Goal: Information Seeking & Learning: Find contact information

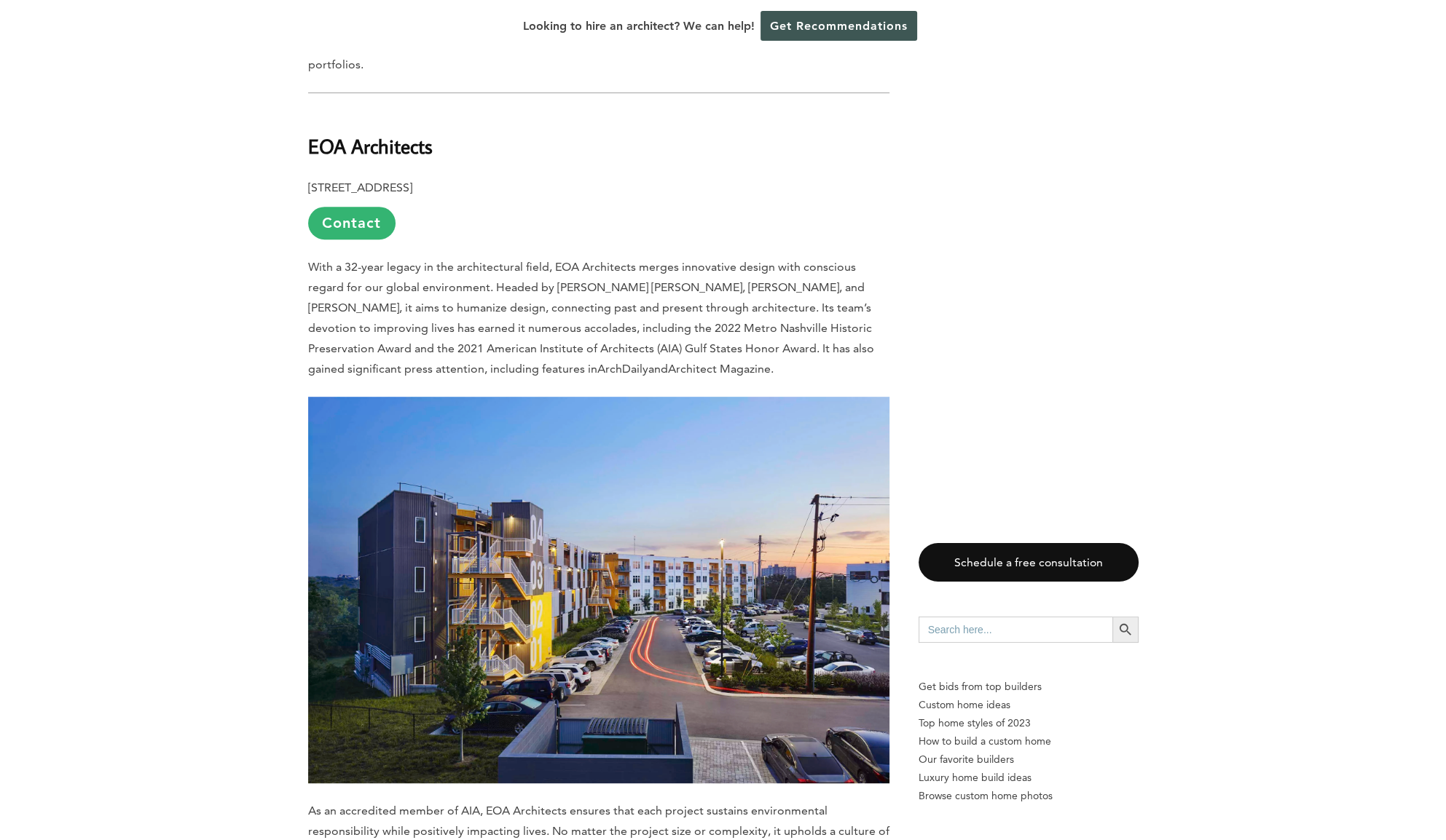
scroll to position [777, 0]
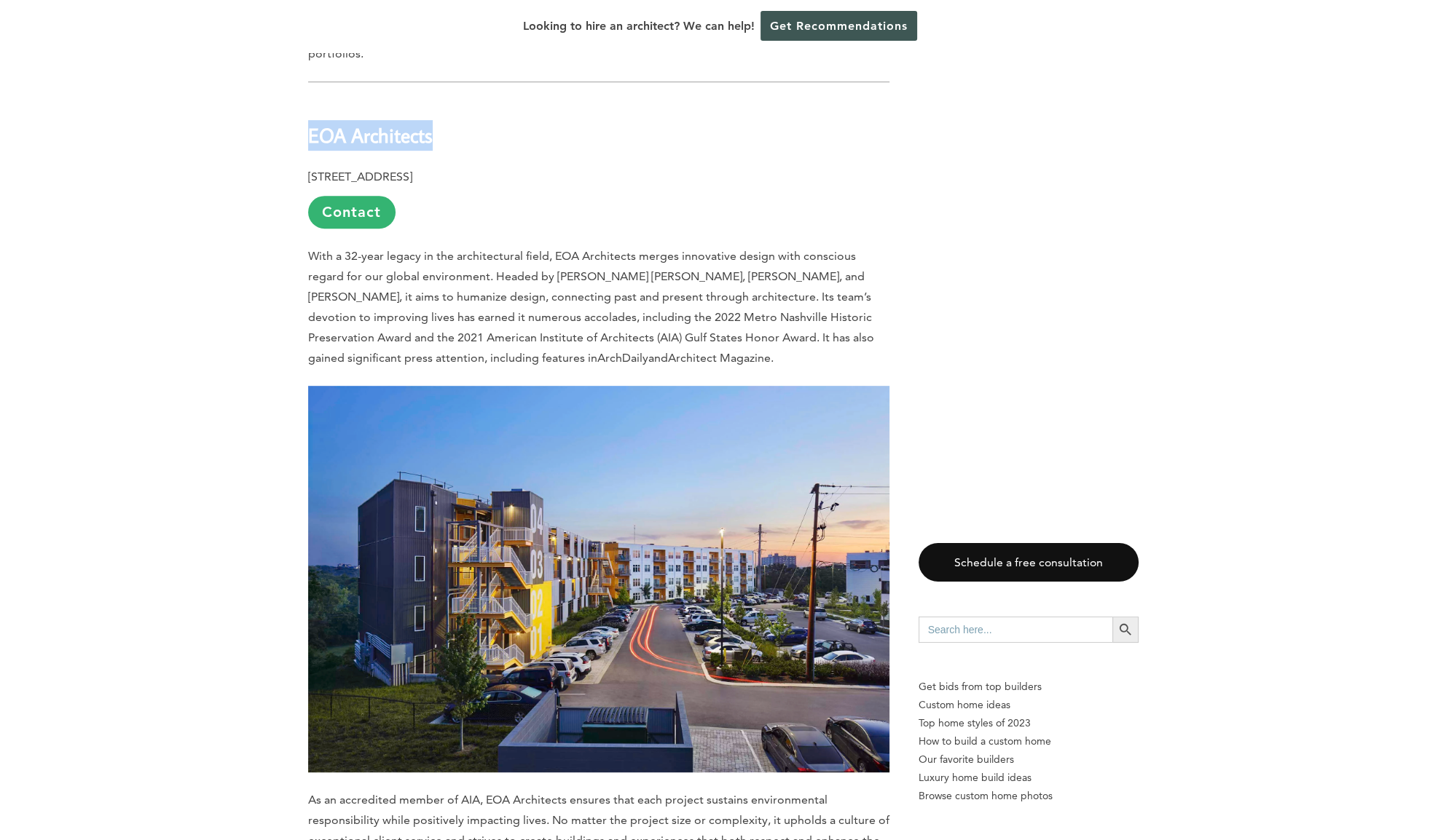
drag, startPoint x: 446, startPoint y: 81, endPoint x: 308, endPoint y: 80, distance: 138.0
click at [309, 99] on h2 "EOA Architects" at bounding box center [599, 125] width 581 height 50
copy b "EOA Architects"
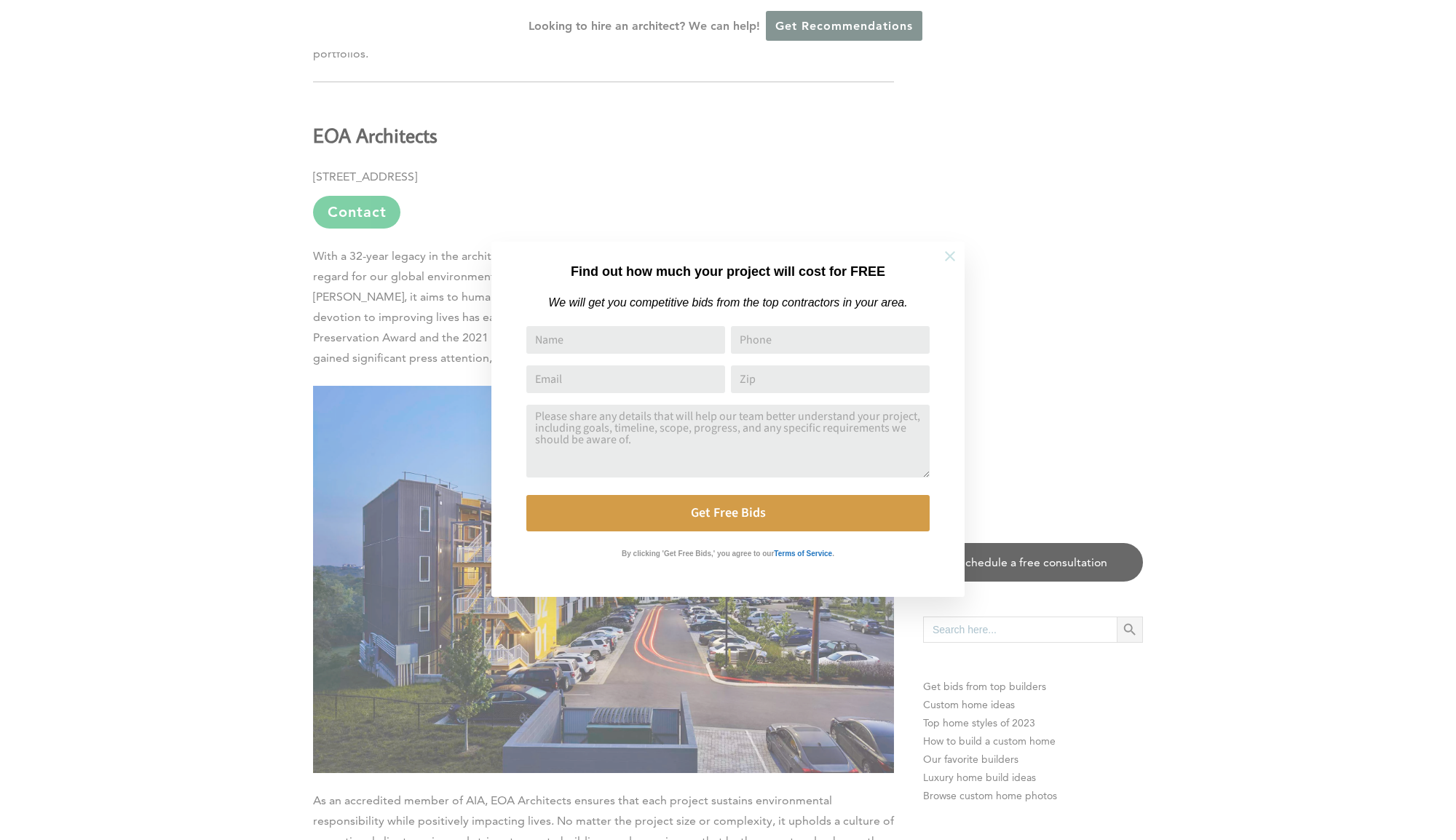
click at [953, 255] on icon at bounding box center [950, 256] width 16 height 16
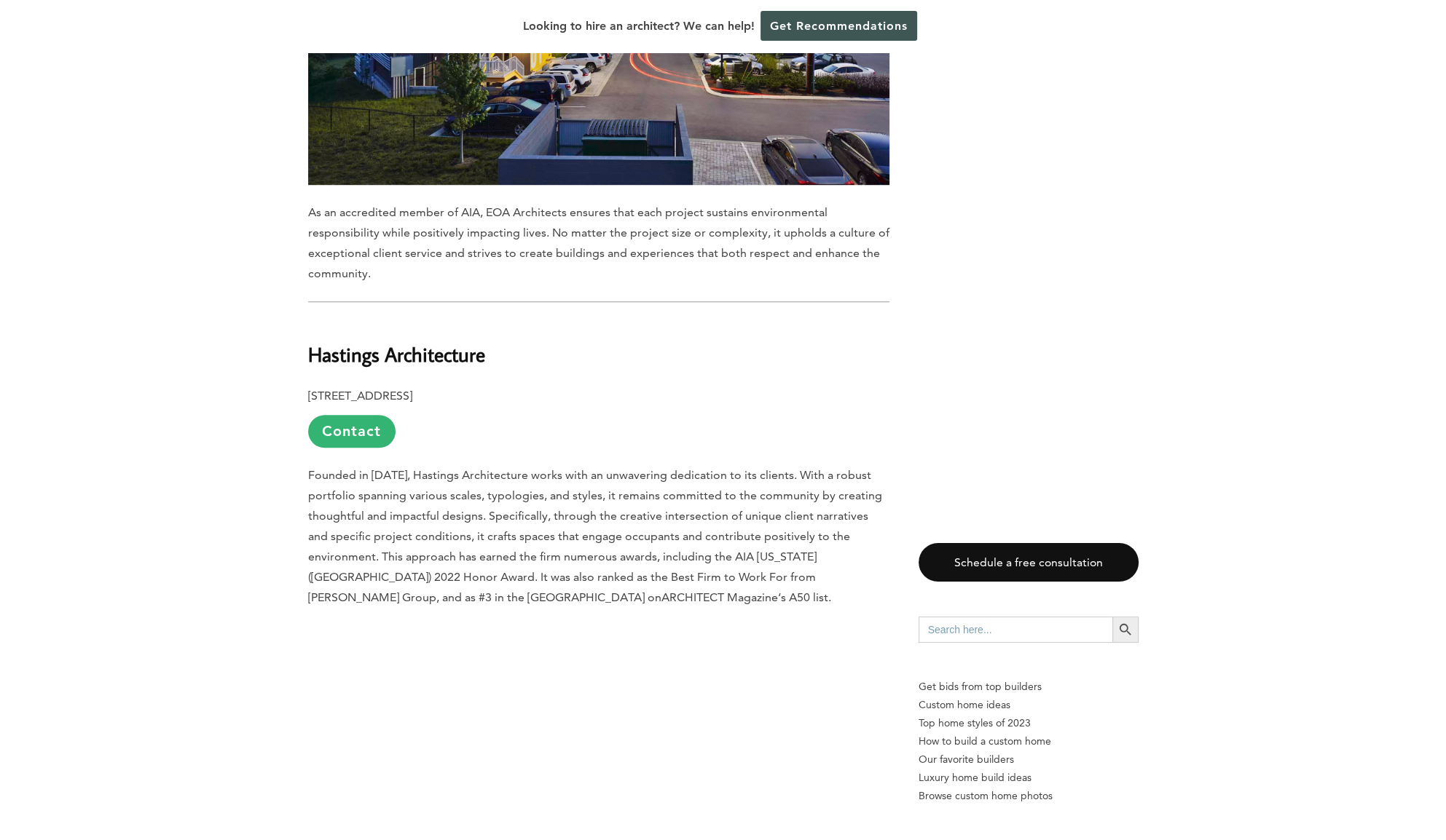
scroll to position [1554, 0]
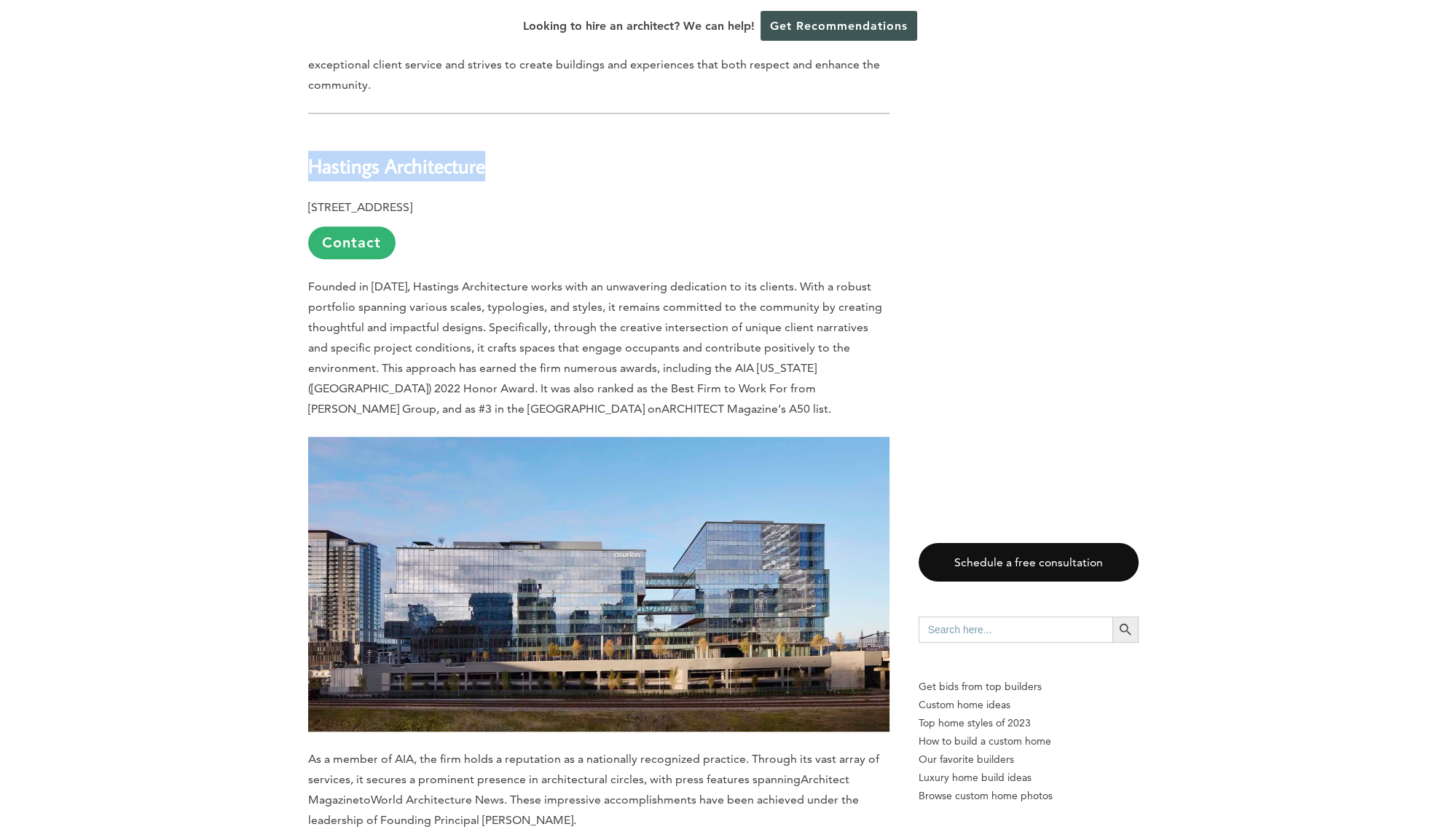
drag, startPoint x: 469, startPoint y: 115, endPoint x: 294, endPoint y: 119, distance: 175.0
copy b "Hastings Architecture"
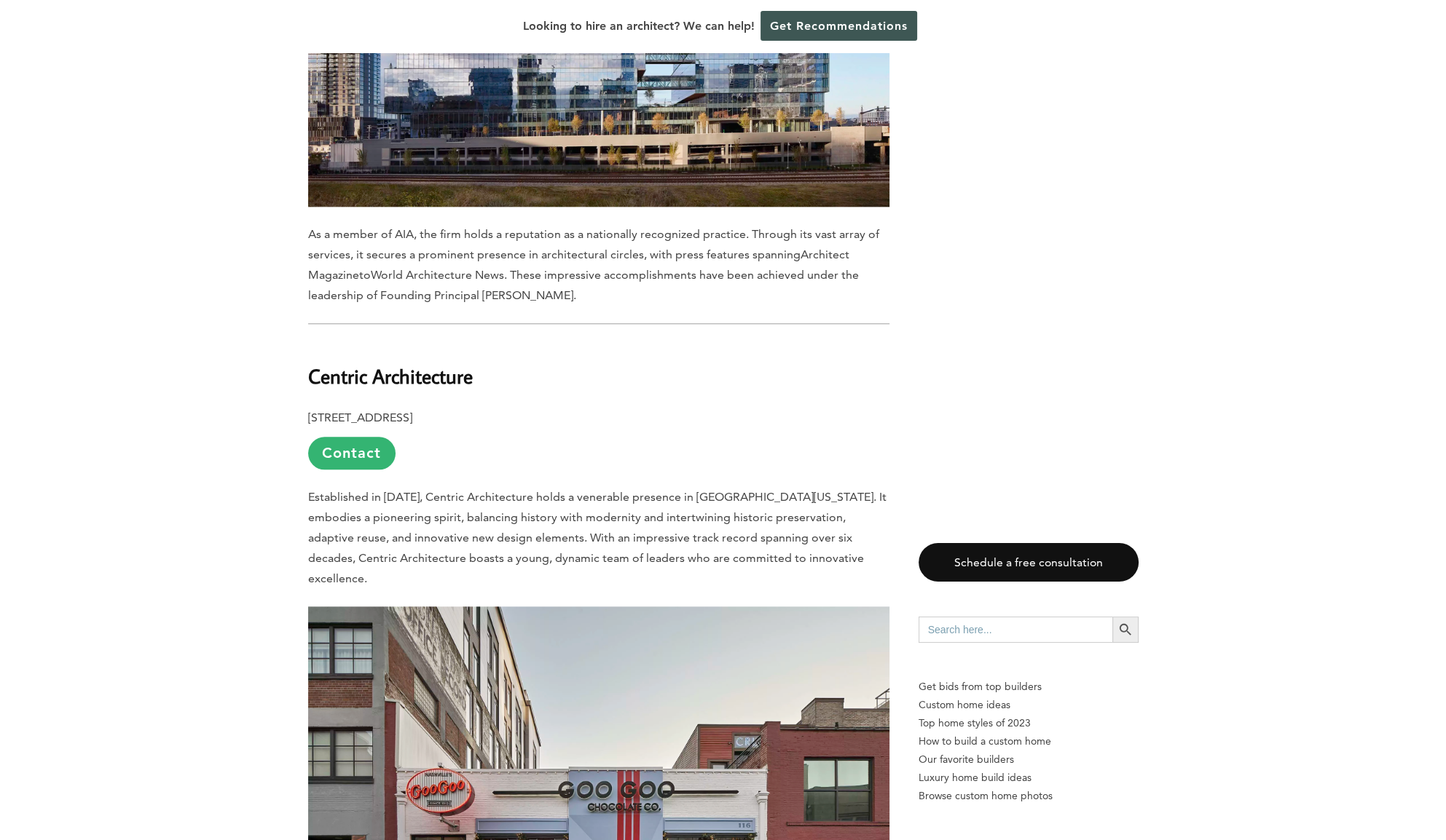
scroll to position [2330, 0]
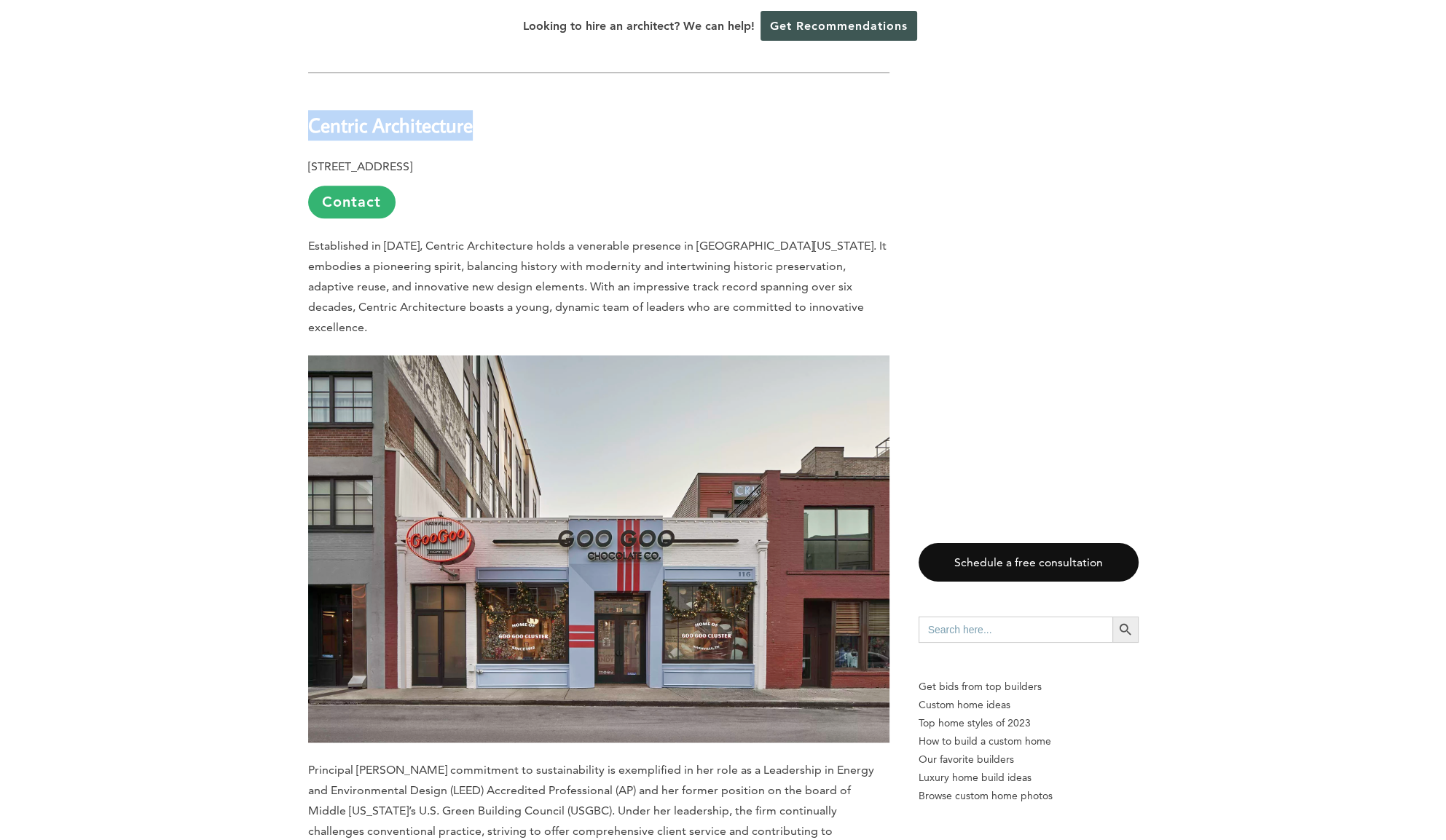
drag, startPoint x: 472, startPoint y: 71, endPoint x: 293, endPoint y: 80, distance: 179.2
copy b "Centric Architecture"
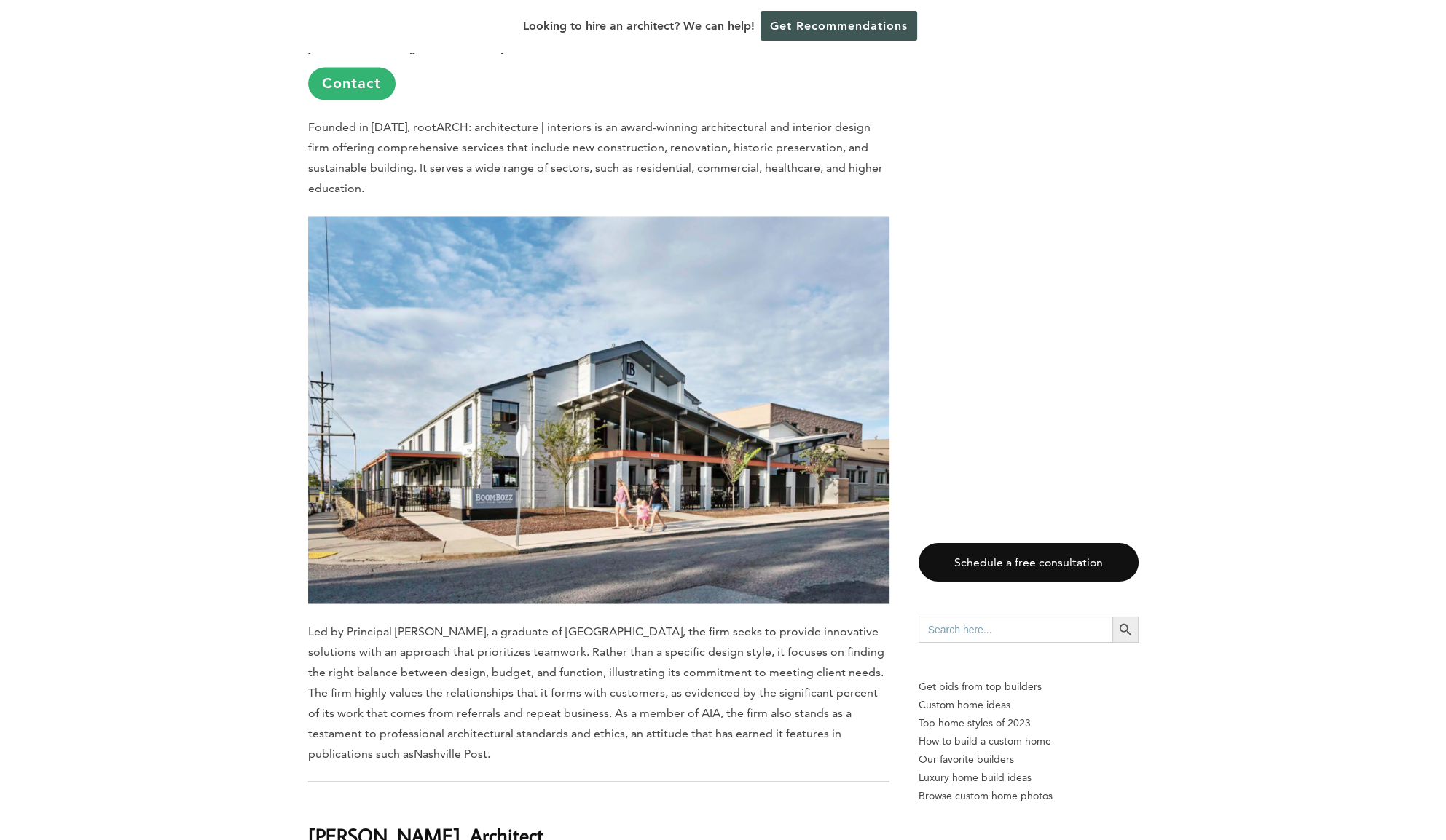
scroll to position [2913, 0]
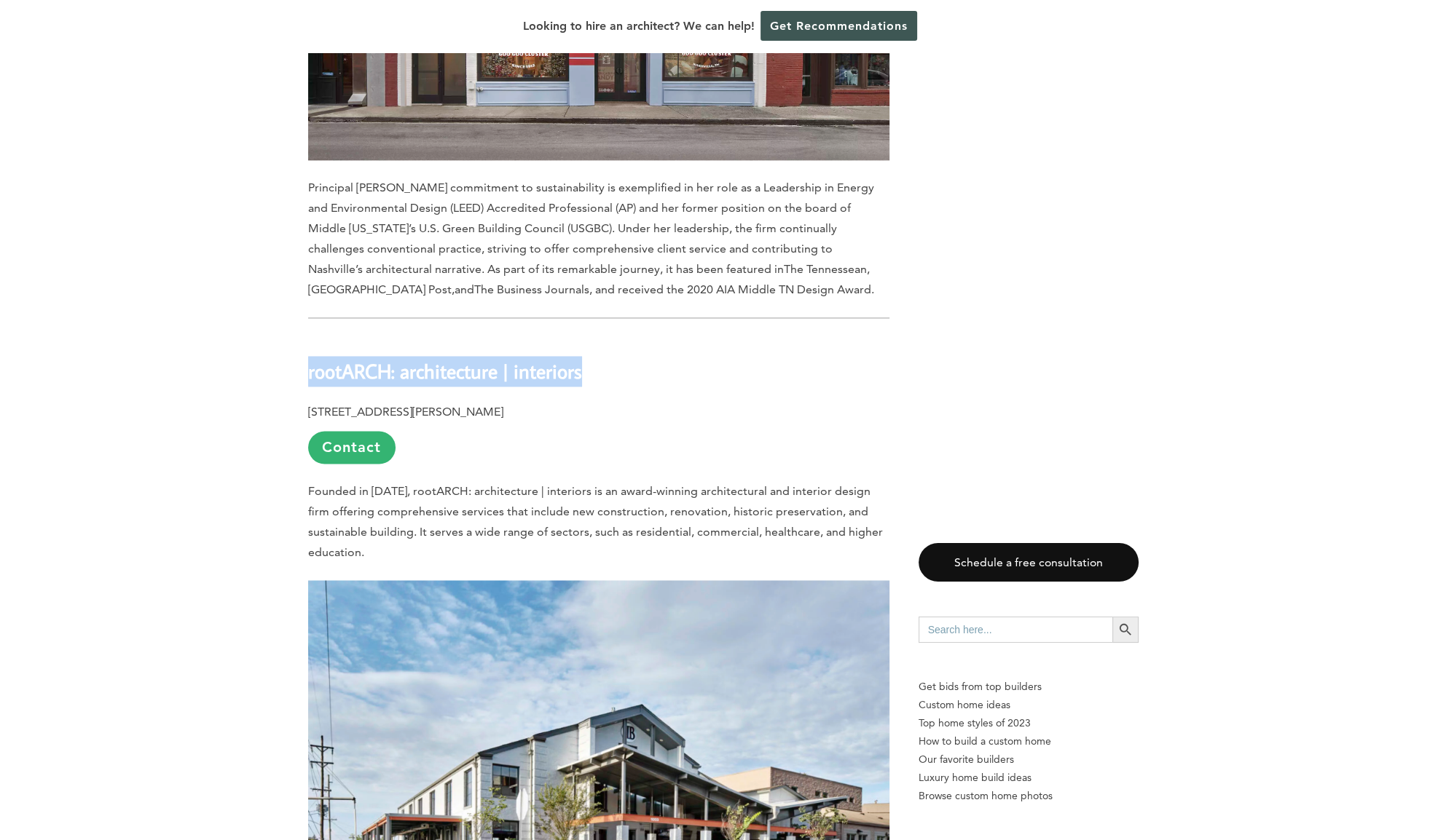
drag, startPoint x: 586, startPoint y: 294, endPoint x: 305, endPoint y: 283, distance: 281.2
copy b "rootARCH: architecture | interiors"
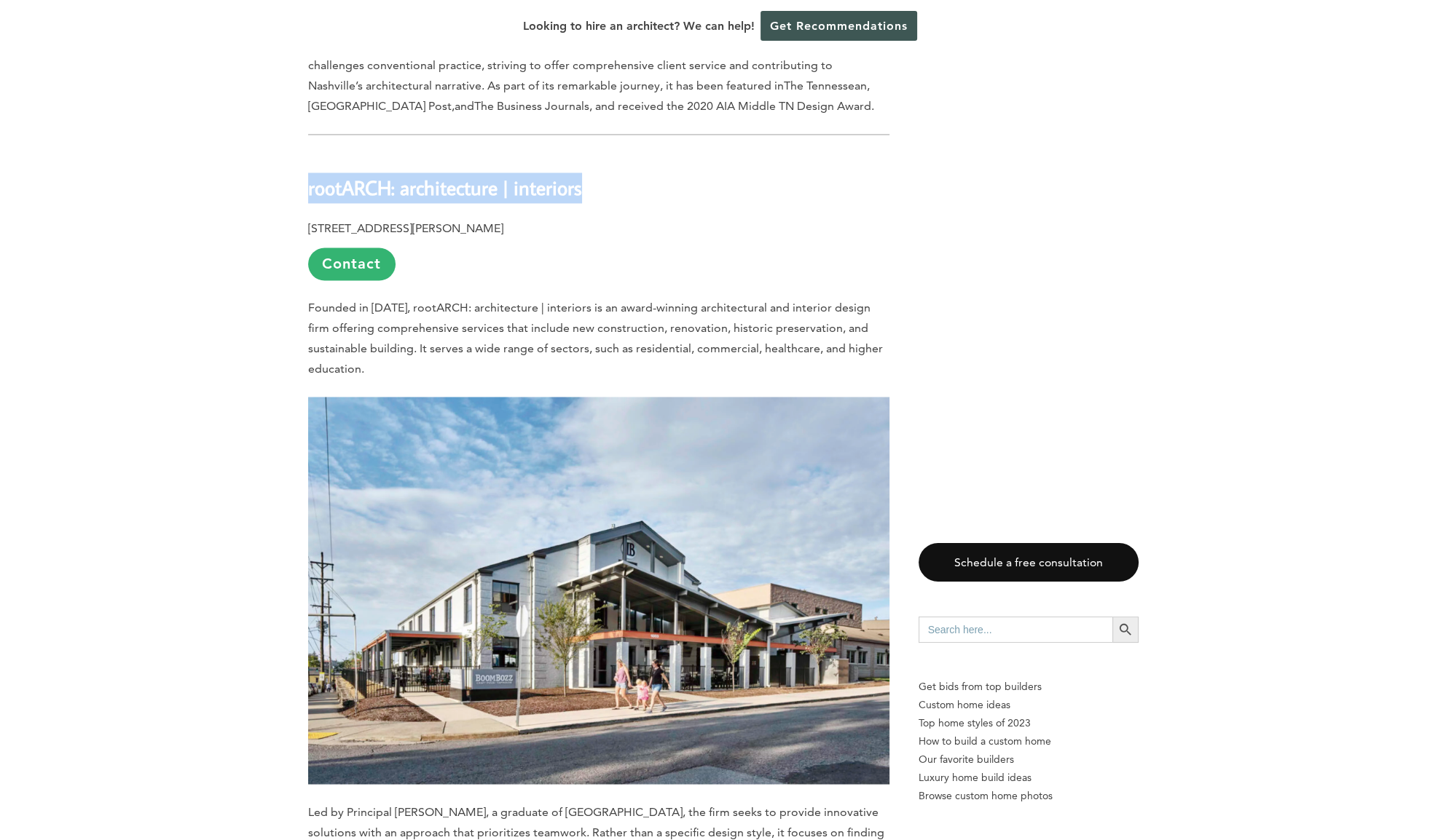
scroll to position [3107, 0]
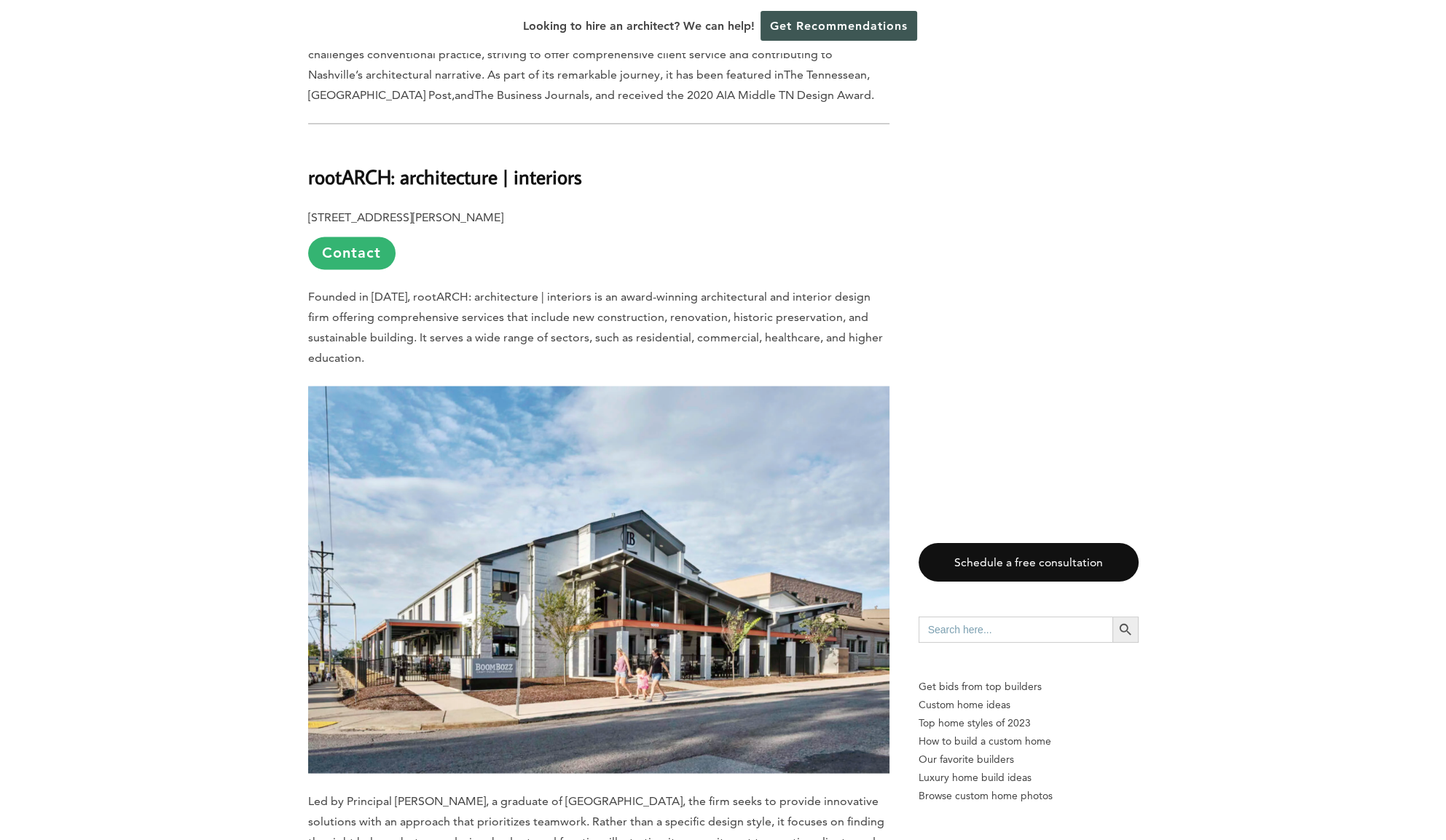
click at [586, 207] on p "[STREET_ADDRESS][PERSON_NAME] Contact" at bounding box center [599, 238] width 581 height 62
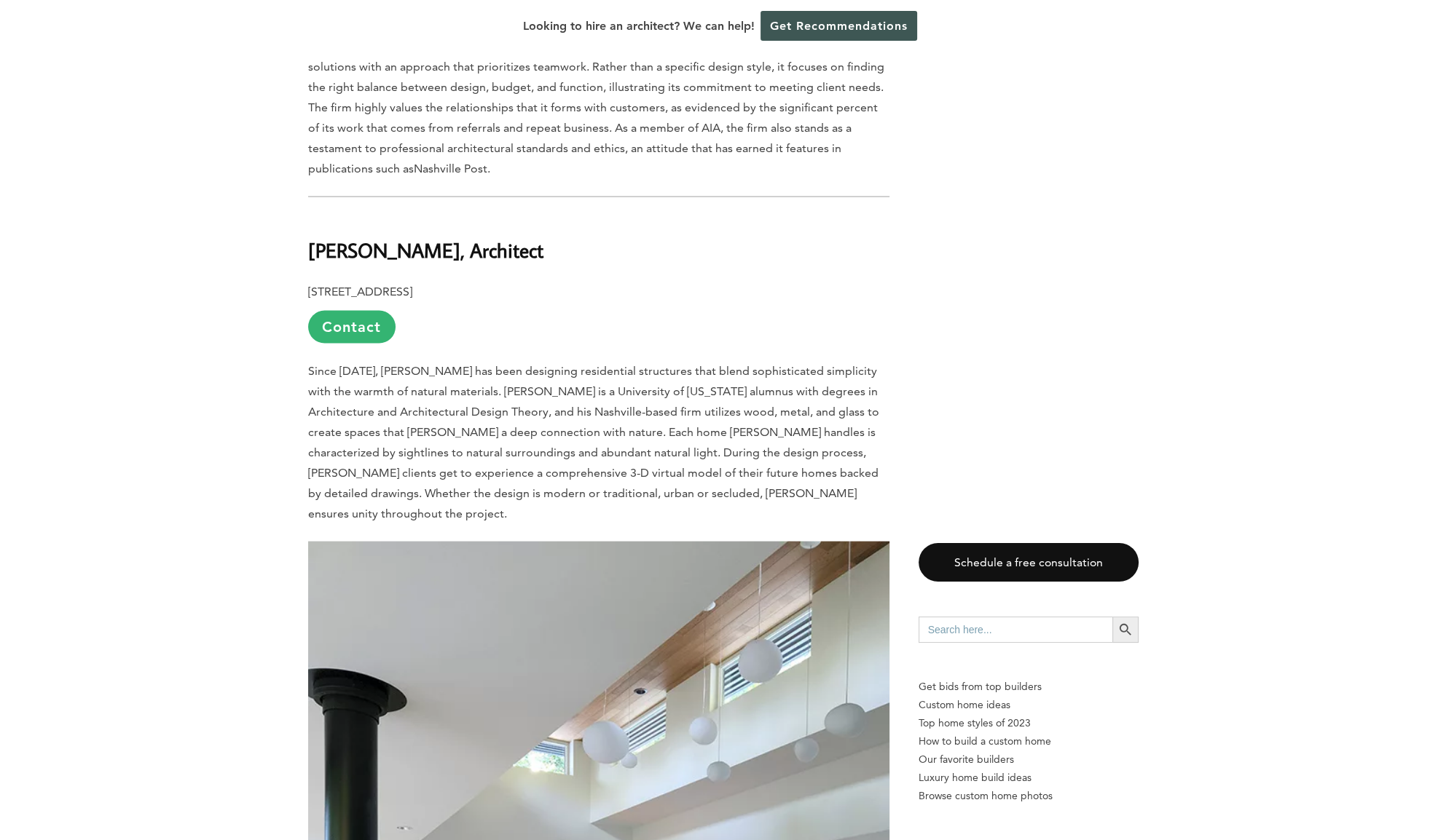
scroll to position [3884, 0]
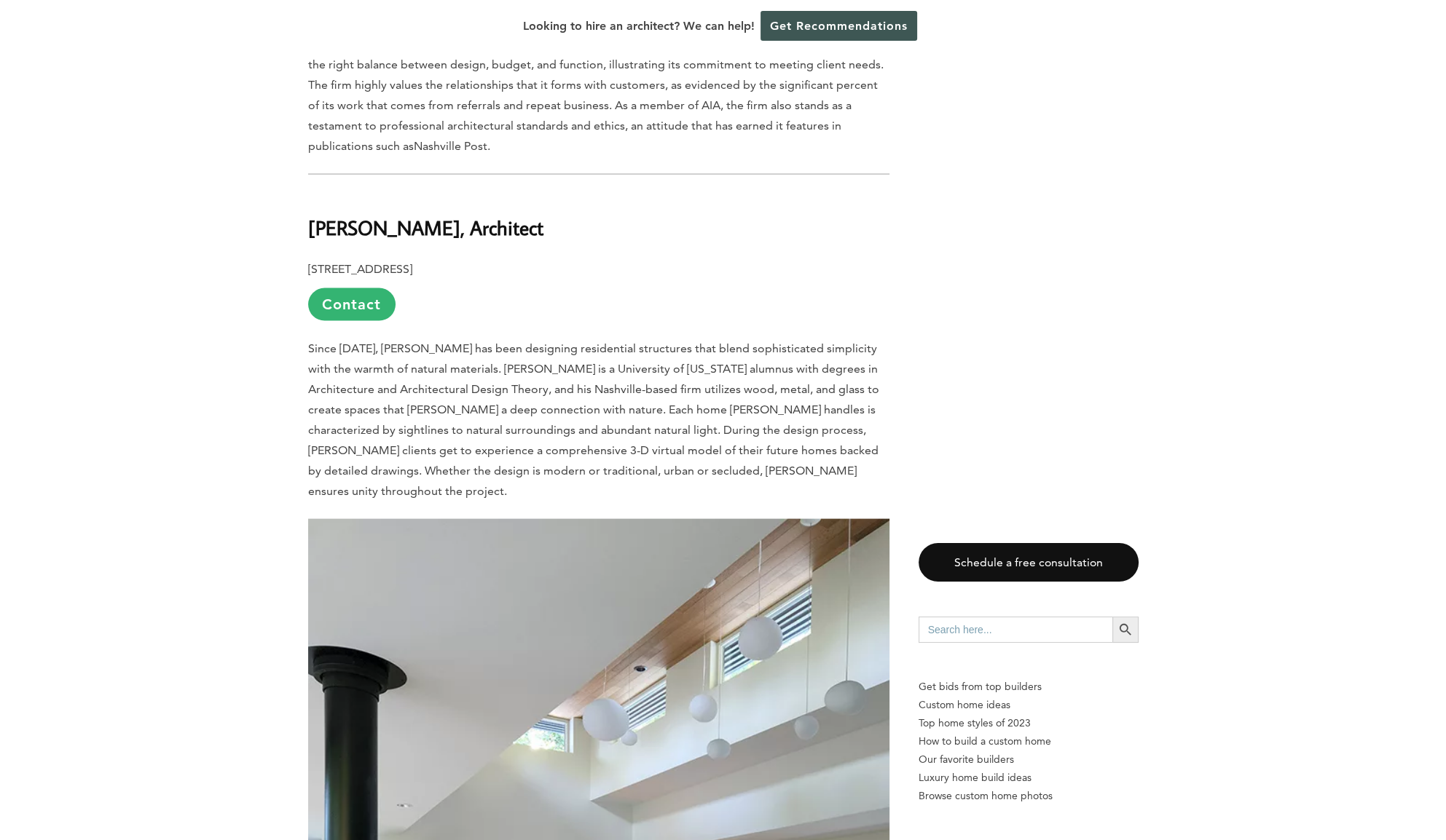
drag, startPoint x: 524, startPoint y: 146, endPoint x: 280, endPoint y: 122, distance: 245.2
copy b "[PERSON_NAME], Architect"
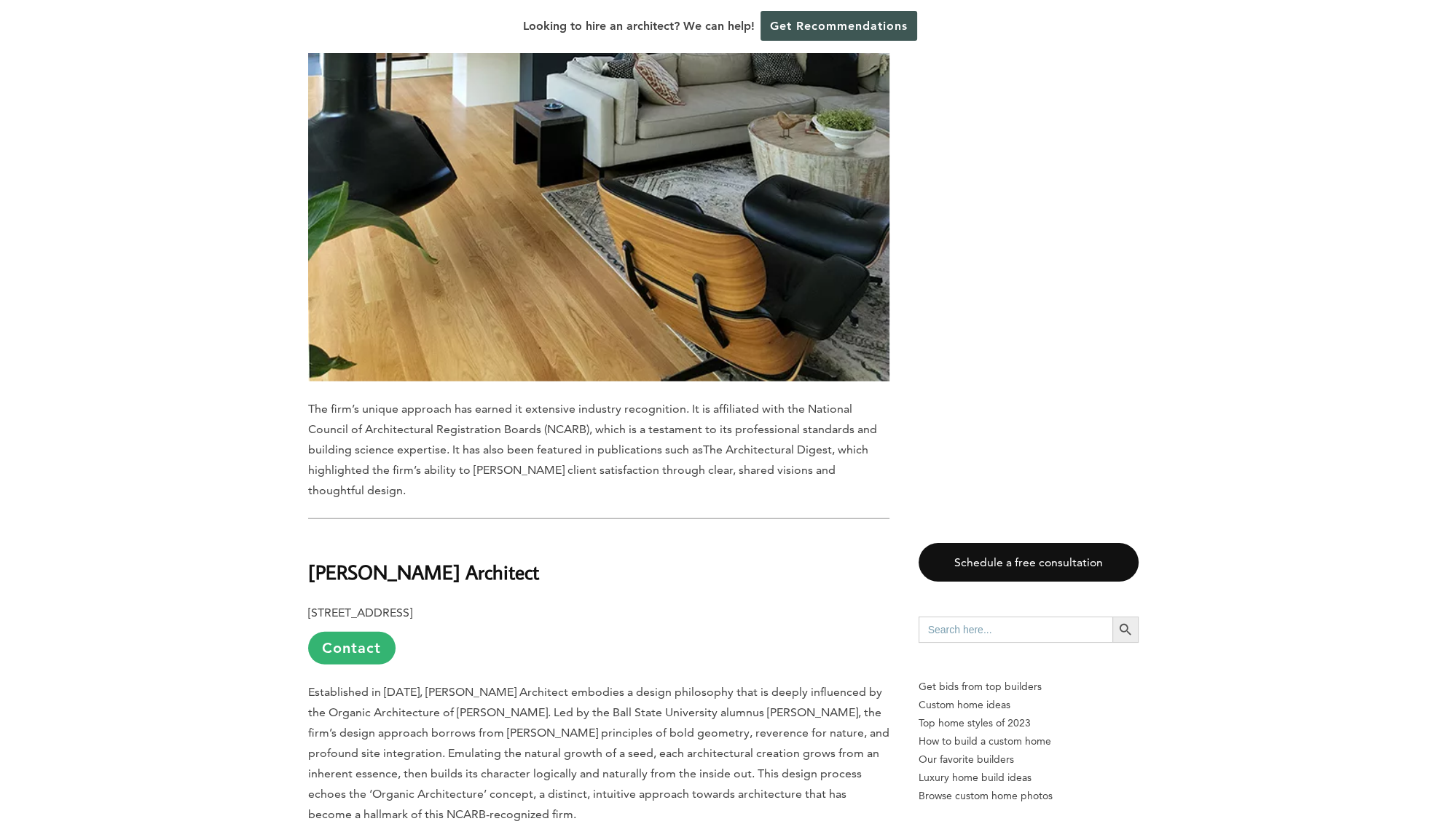
scroll to position [5049, 0]
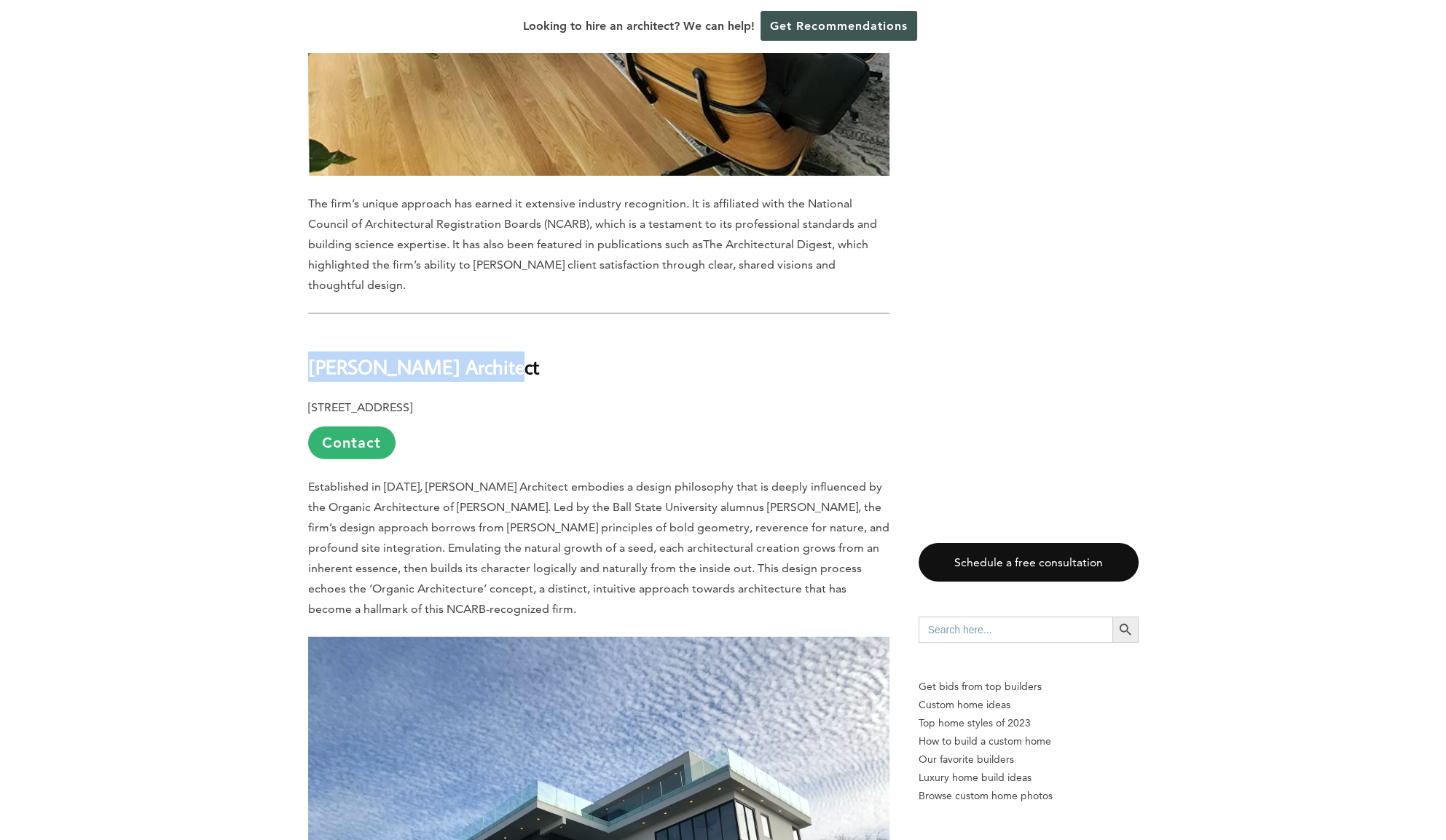
drag, startPoint x: 500, startPoint y: 249, endPoint x: 299, endPoint y: 261, distance: 201.4
copy b "[PERSON_NAME] Architect"
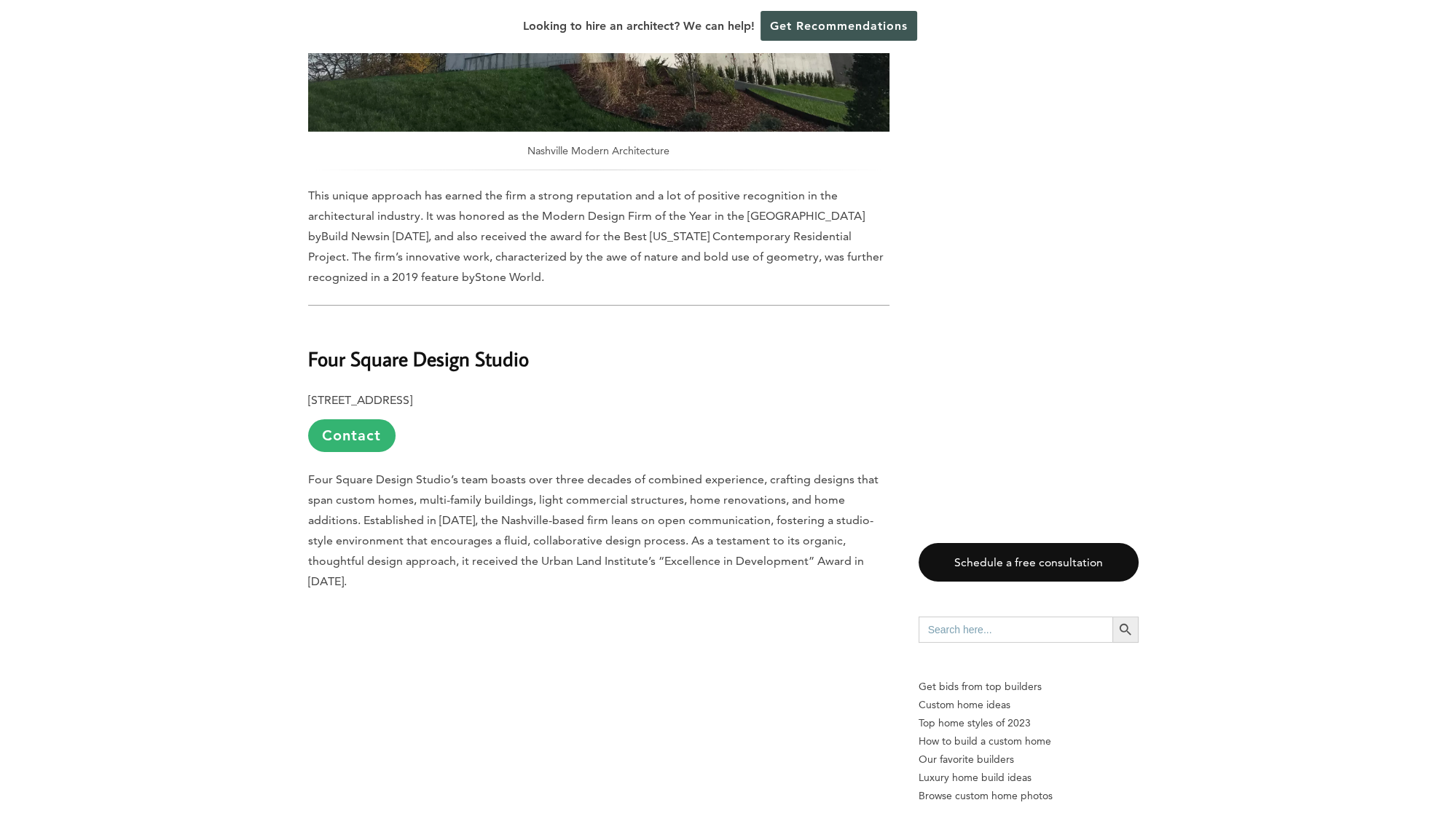
scroll to position [6020, 0]
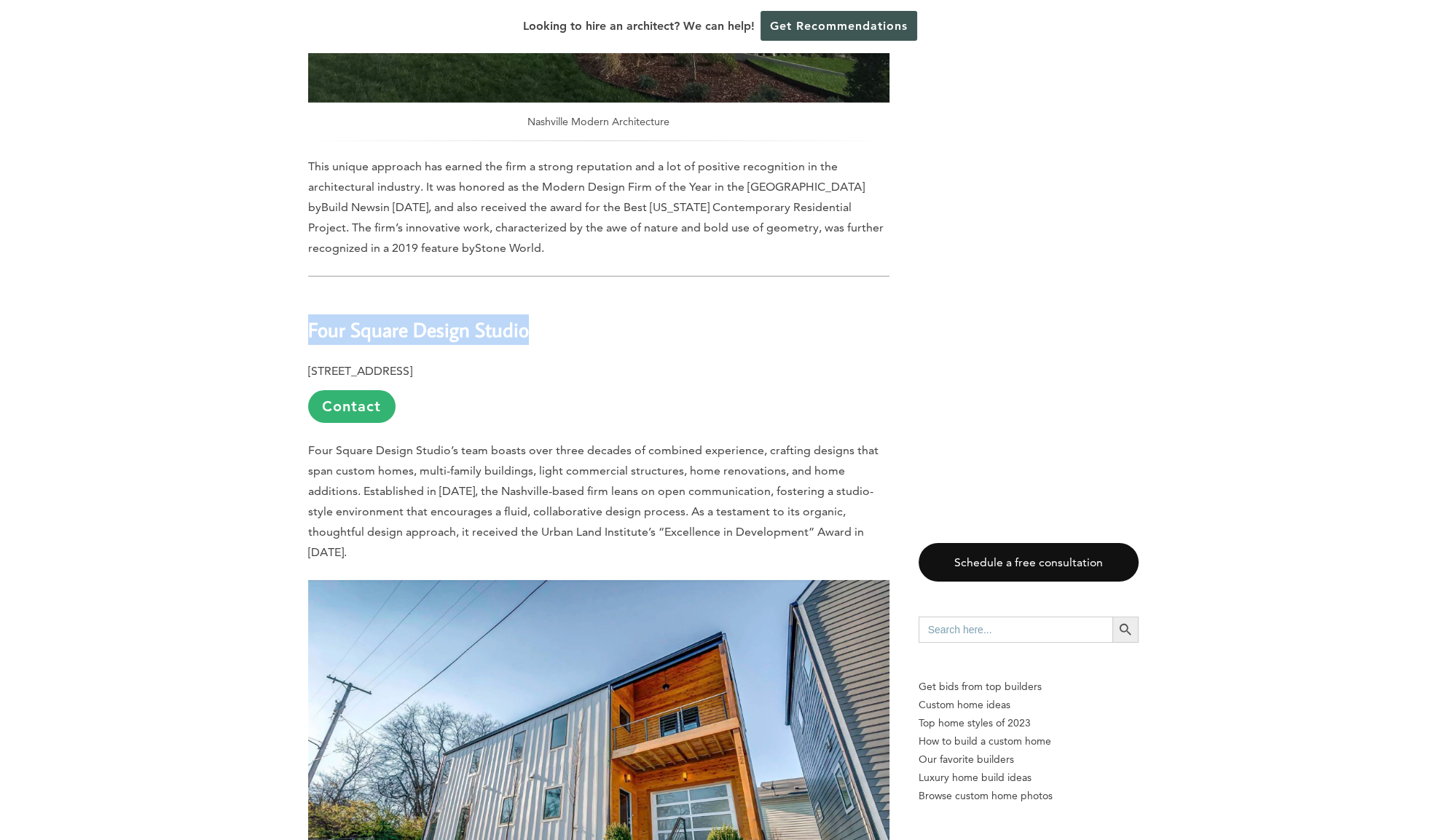
drag, startPoint x: 549, startPoint y: 208, endPoint x: 309, endPoint y: 198, distance: 240.2
click at [309, 294] on h2 "Four Square Design Studio" at bounding box center [599, 319] width 581 height 50
copy b "Four Square Design Studio"
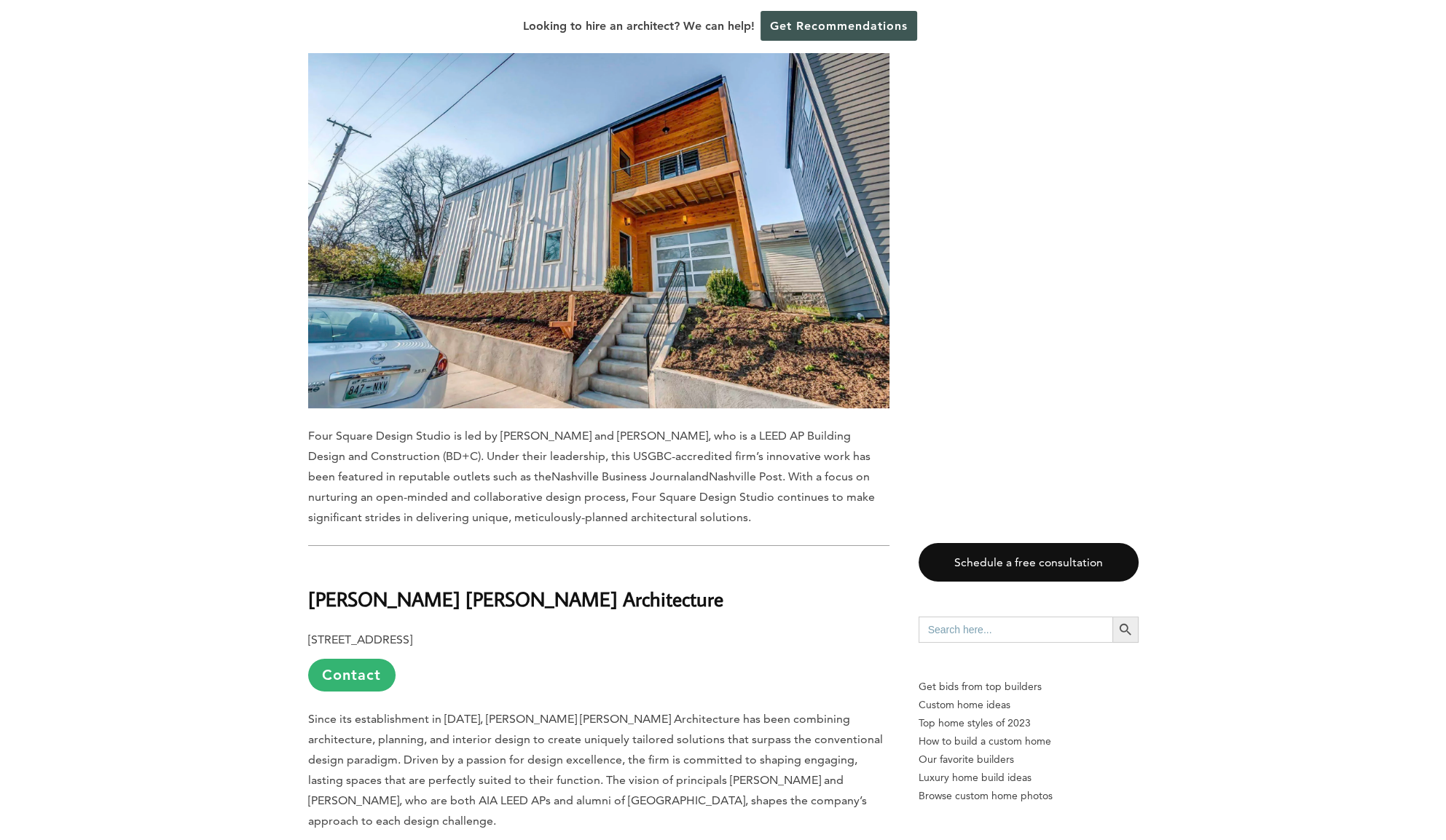
scroll to position [6602, 0]
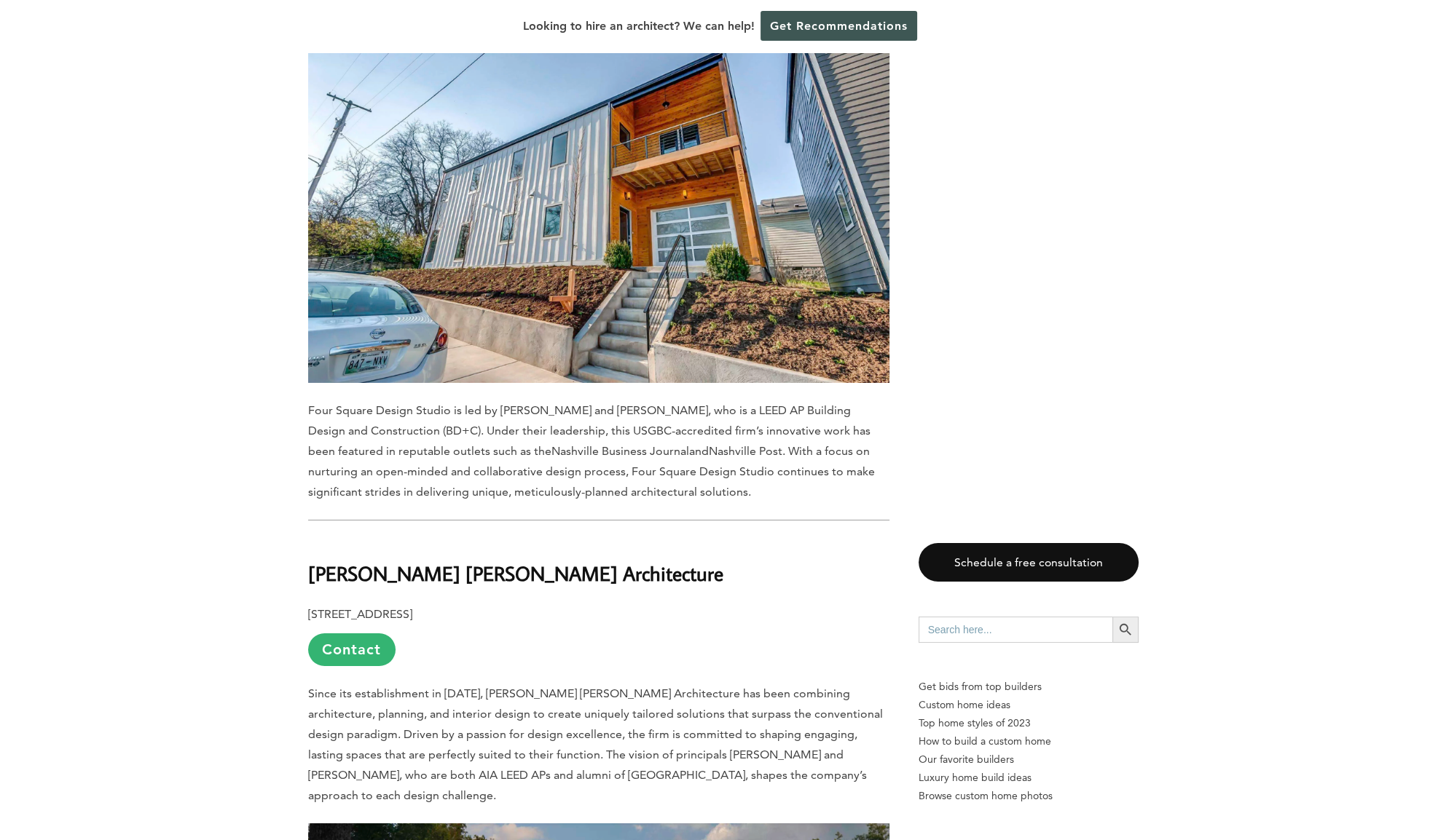
click at [579, 538] on h2 "[PERSON_NAME] [PERSON_NAME] Architecture" at bounding box center [599, 564] width 581 height 50
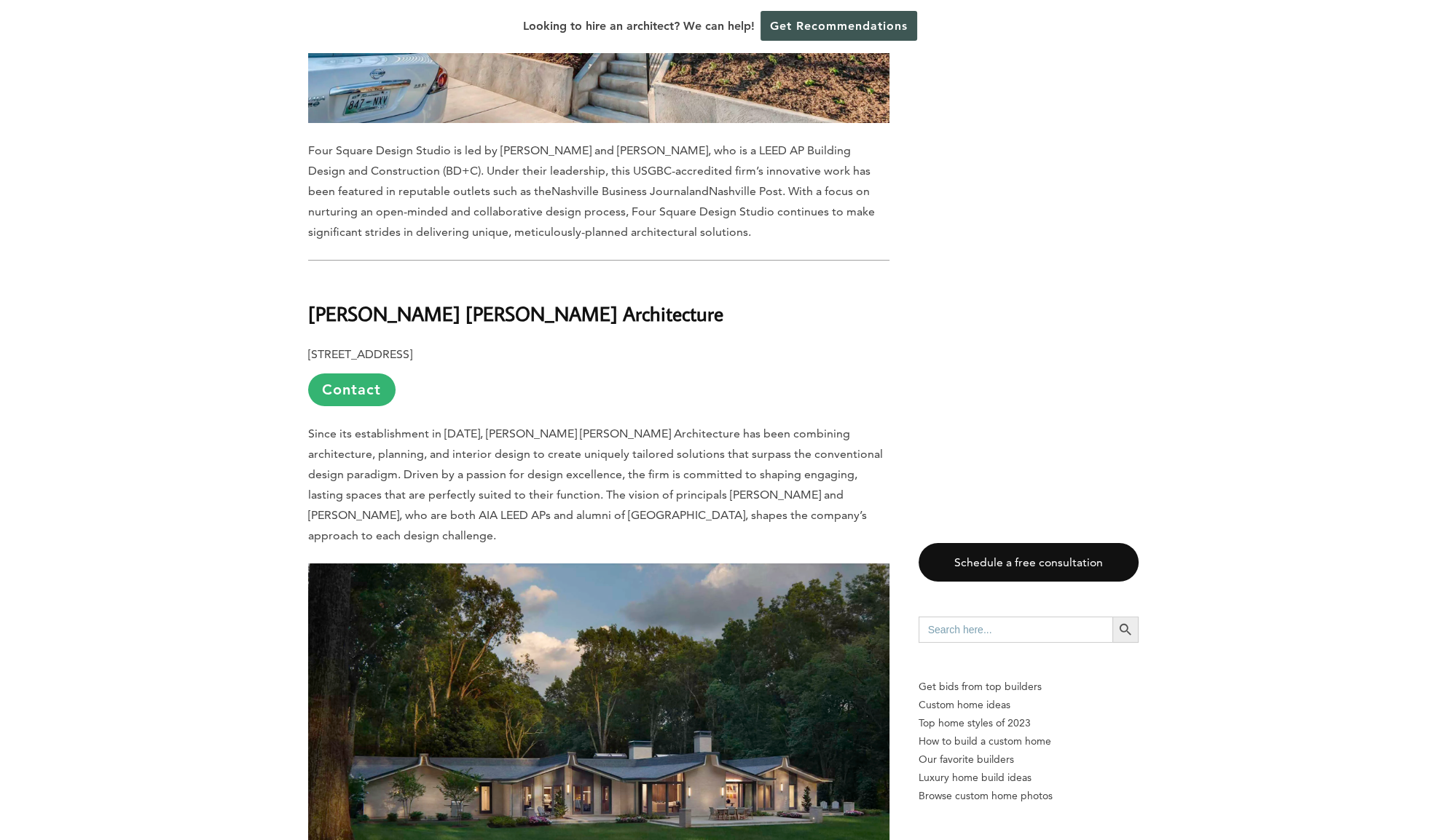
scroll to position [6797, 0]
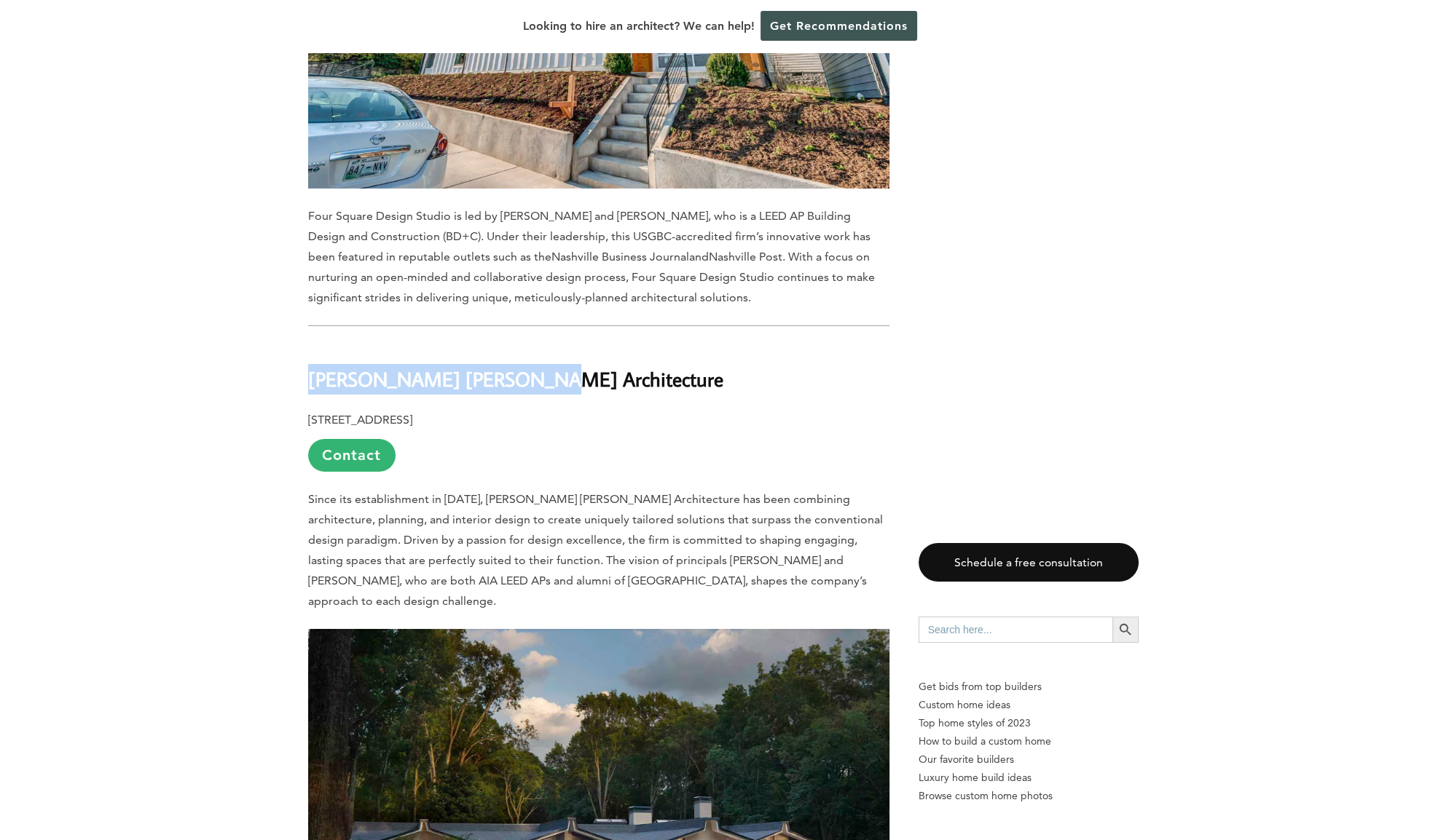
drag, startPoint x: 492, startPoint y: 247, endPoint x: 277, endPoint y: 248, distance: 215.0
copy b "[PERSON_NAME] [PERSON_NAME] Architecture"
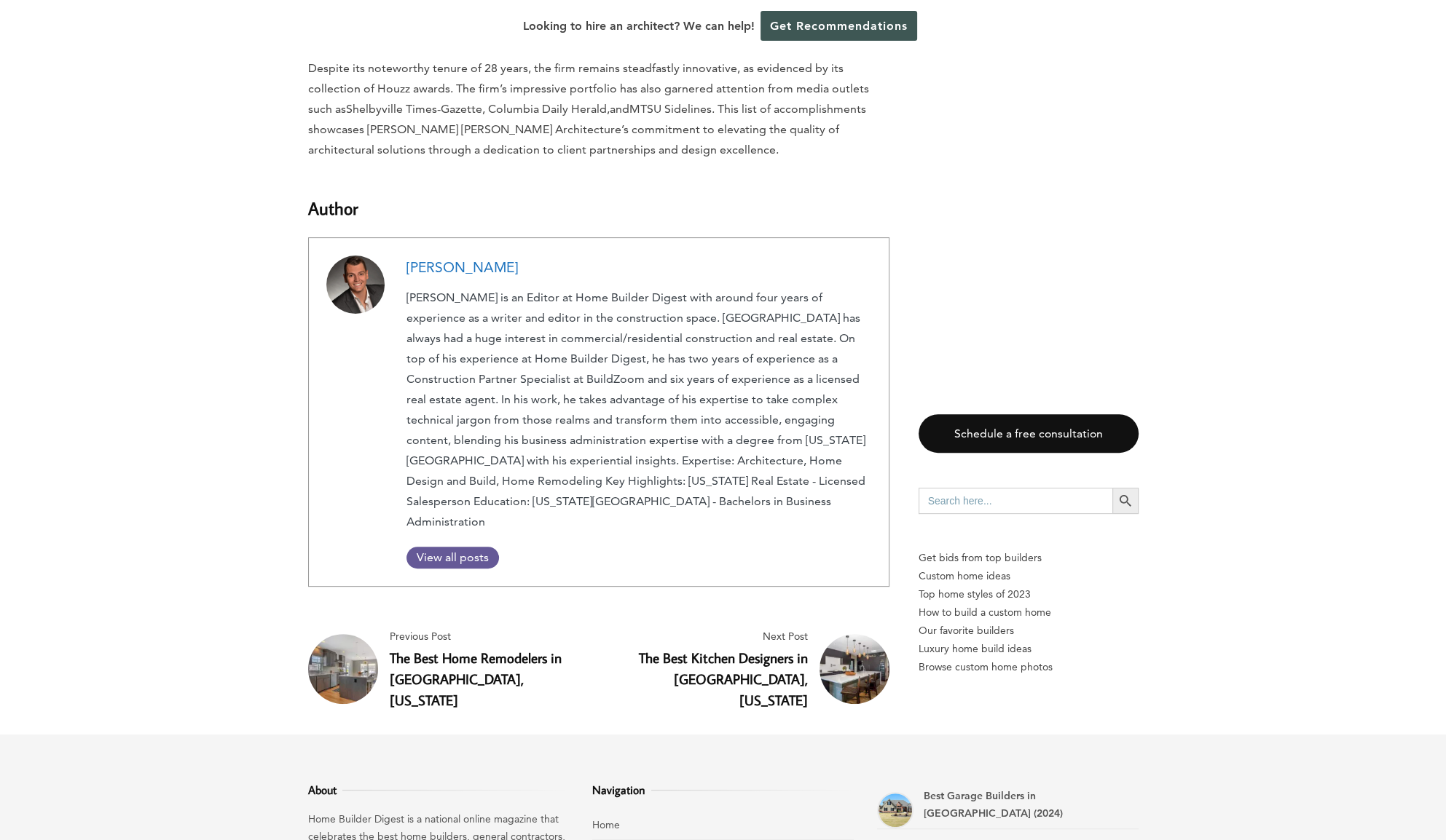
scroll to position [7379, 0]
